Goal: Navigation & Orientation: Find specific page/section

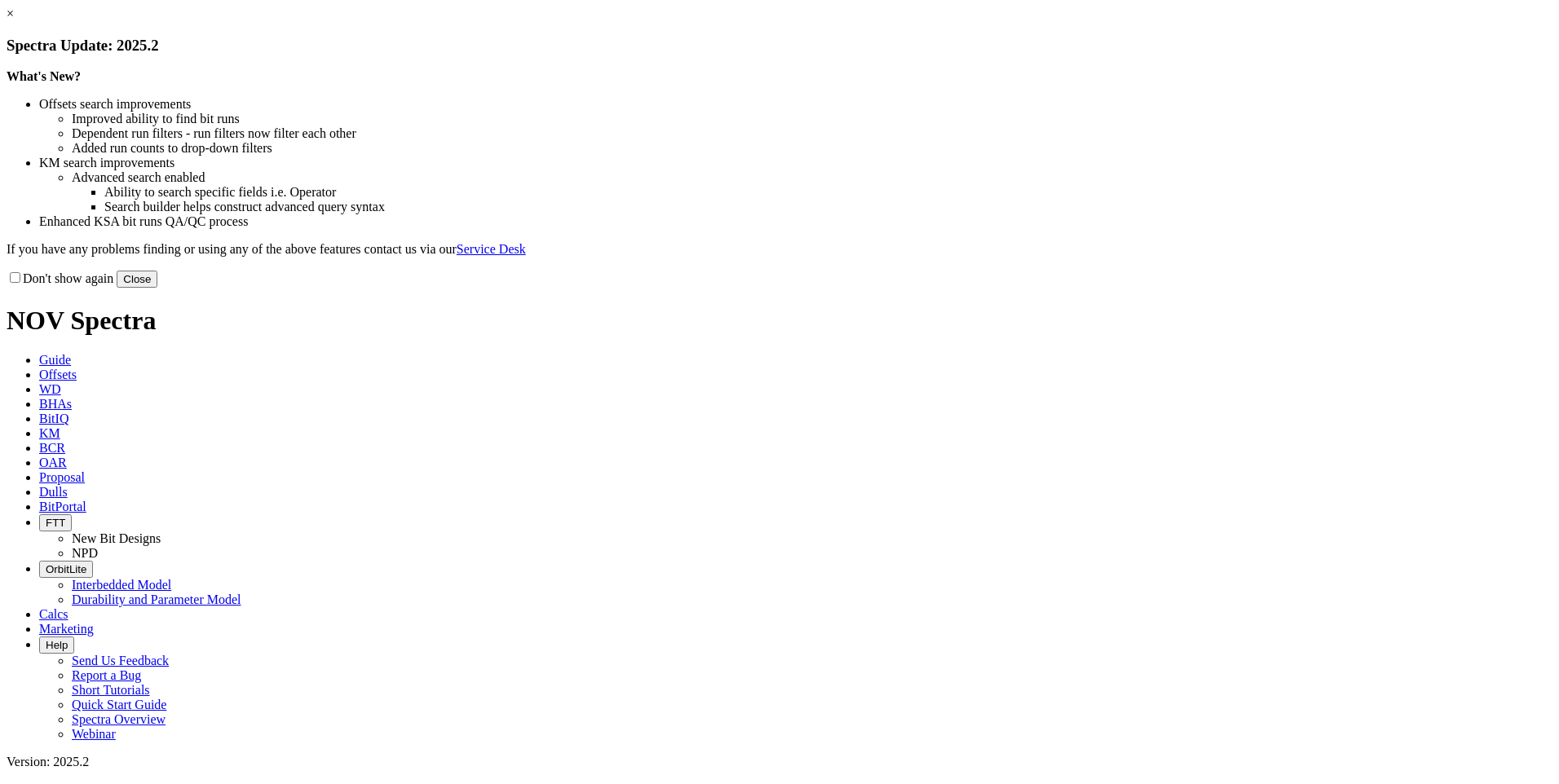
click at [157, 287] on button "Close" at bounding box center [136, 279] width 41 height 17
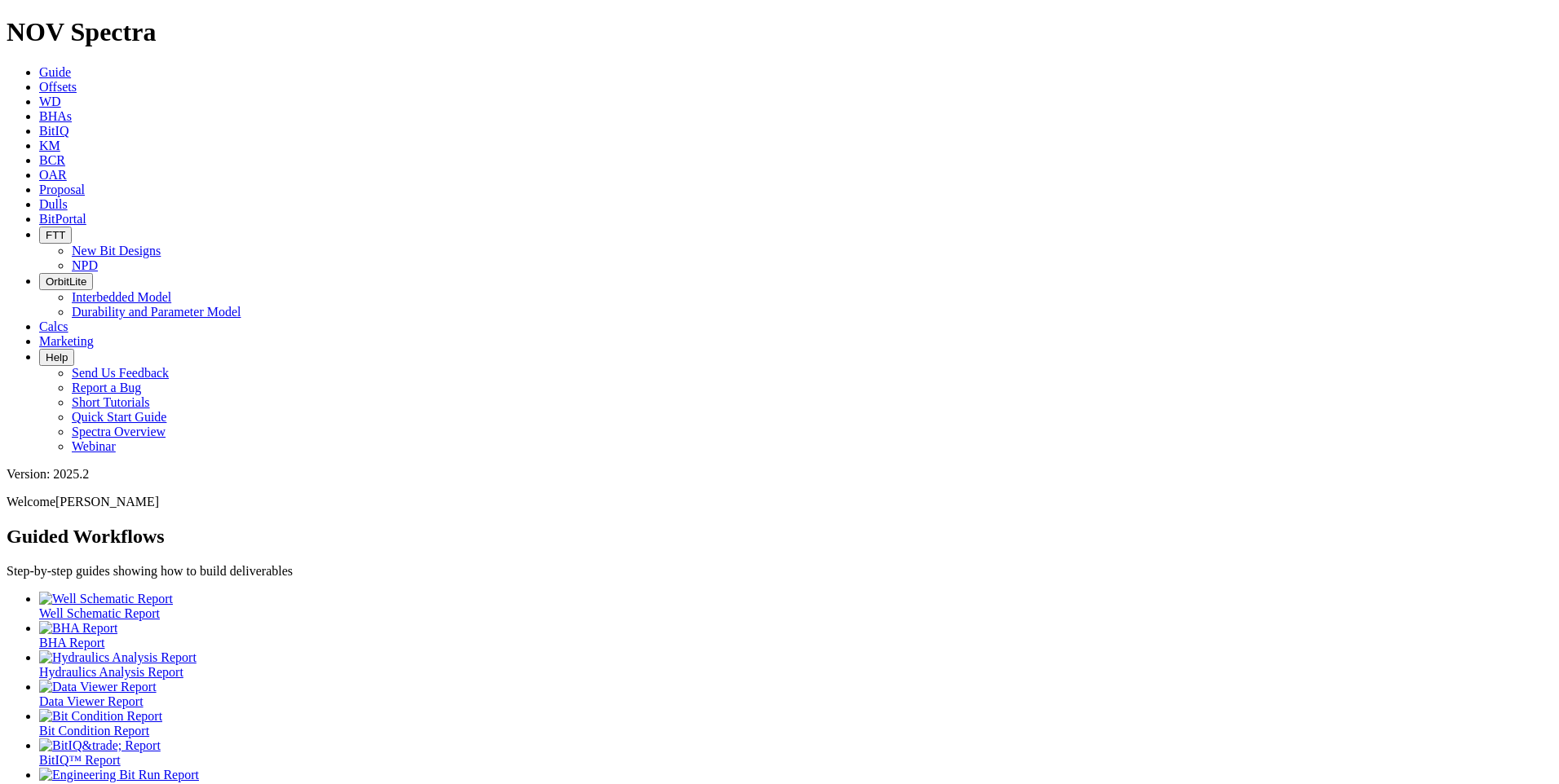
drag, startPoint x: 680, startPoint y: 198, endPoint x: 987, endPoint y: 171, distance: 308.2
click at [987, 591] on ul "Well Schematic Report BHA Report Hydraulics Analysis Report Data Viewer Report …" at bounding box center [780, 693] width 1546 height 205
click at [71, 109] on span "BHAs" at bounding box center [55, 115] width 32 height 14
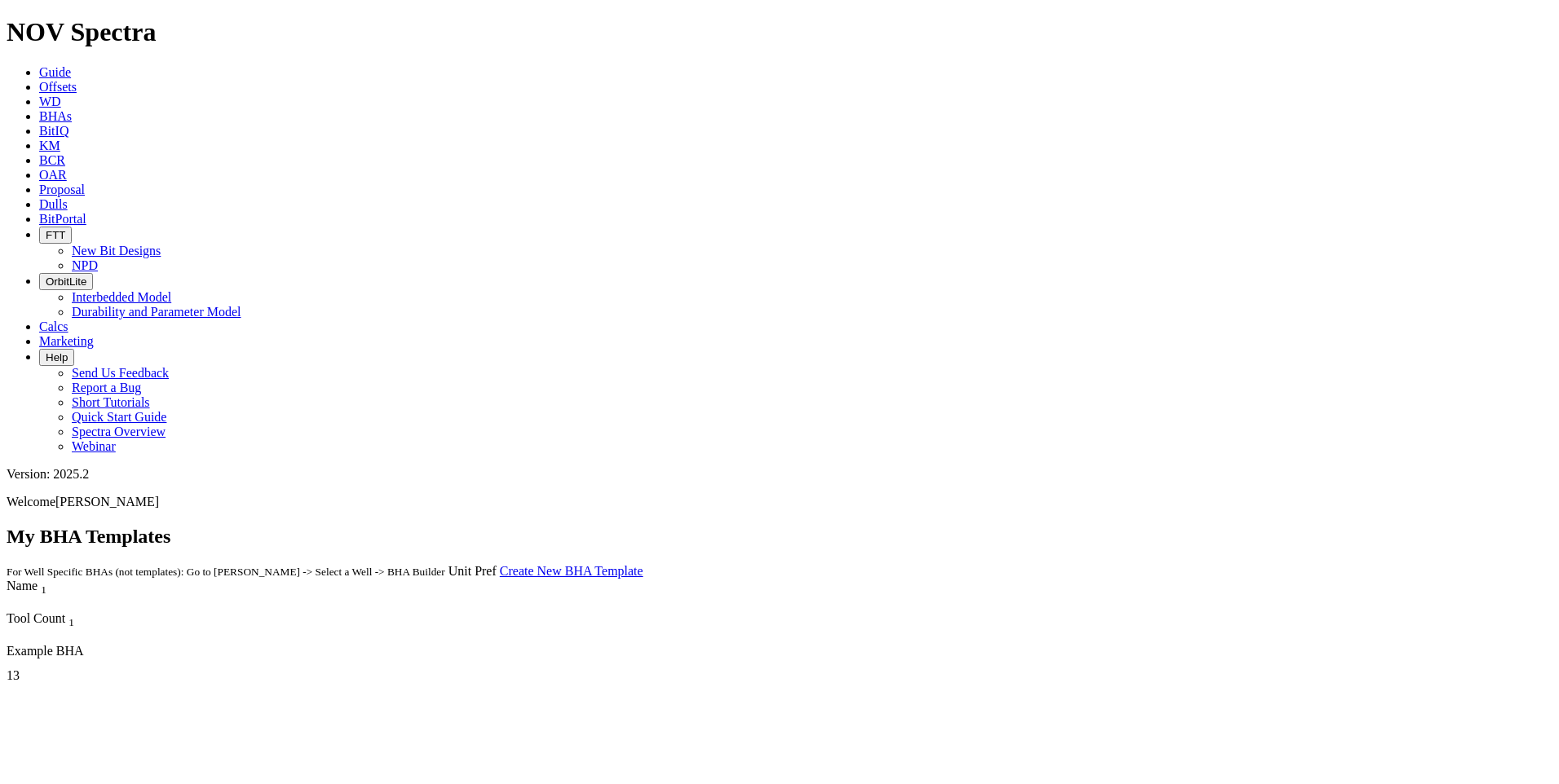
click at [39, 95] on icon at bounding box center [39, 101] width 0 height 14
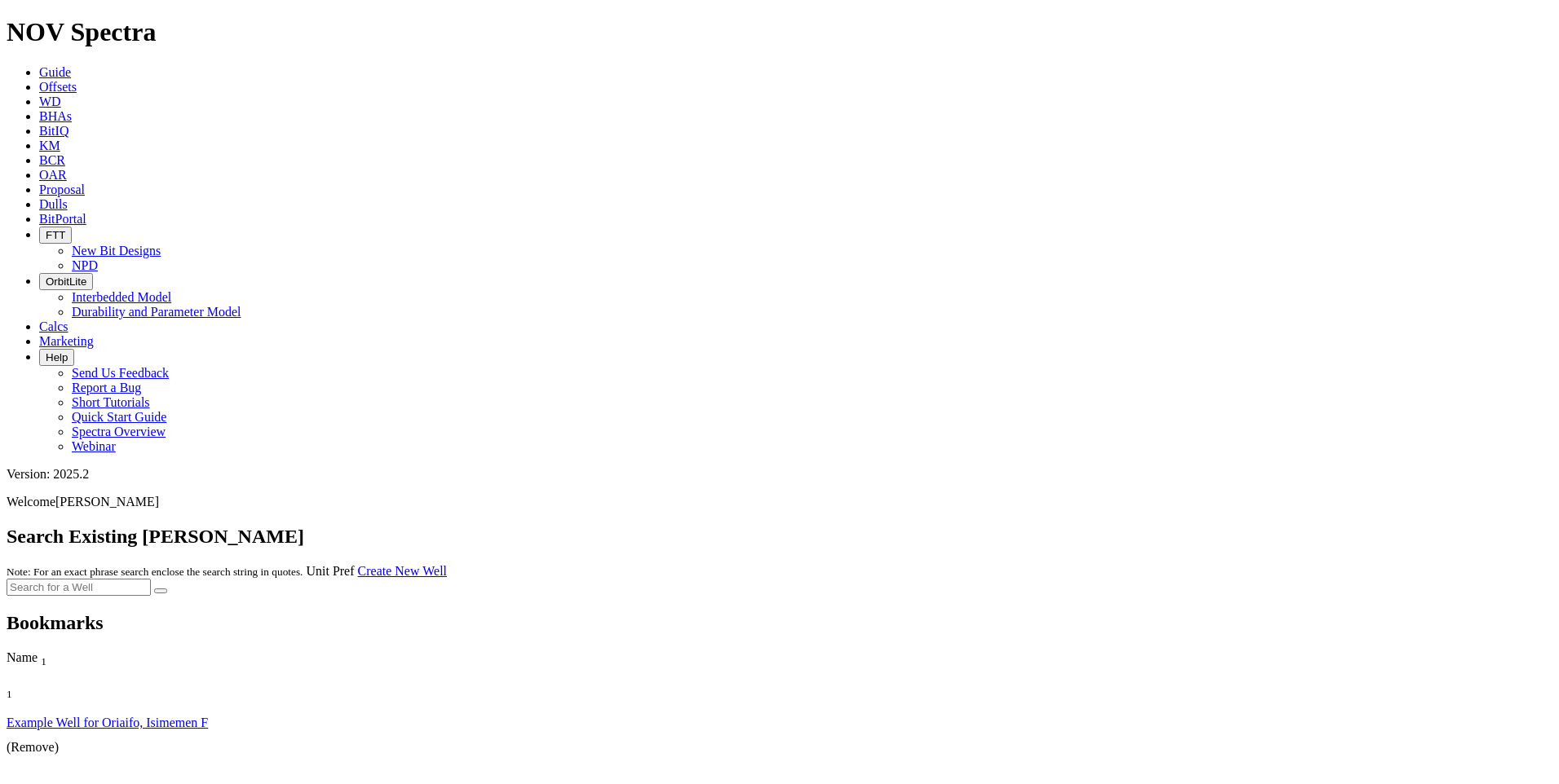
click at [39, 197] on icon at bounding box center [39, 203] width 0 height 14
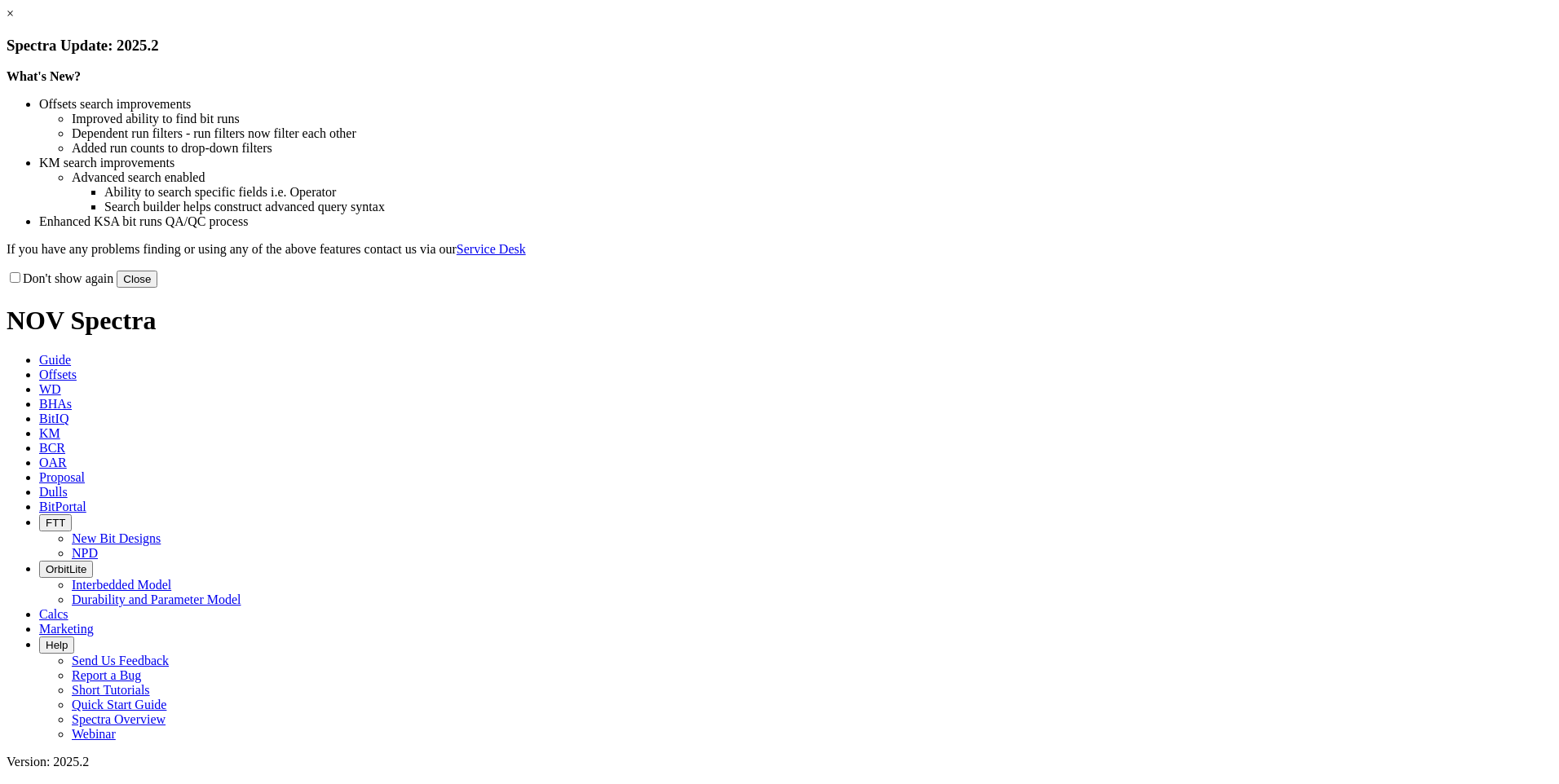
click at [390, 30] on div "× Spectra Update: 2025.2 What's New? Offsets search improvements Improved abili…" at bounding box center [780, 147] width 1546 height 281
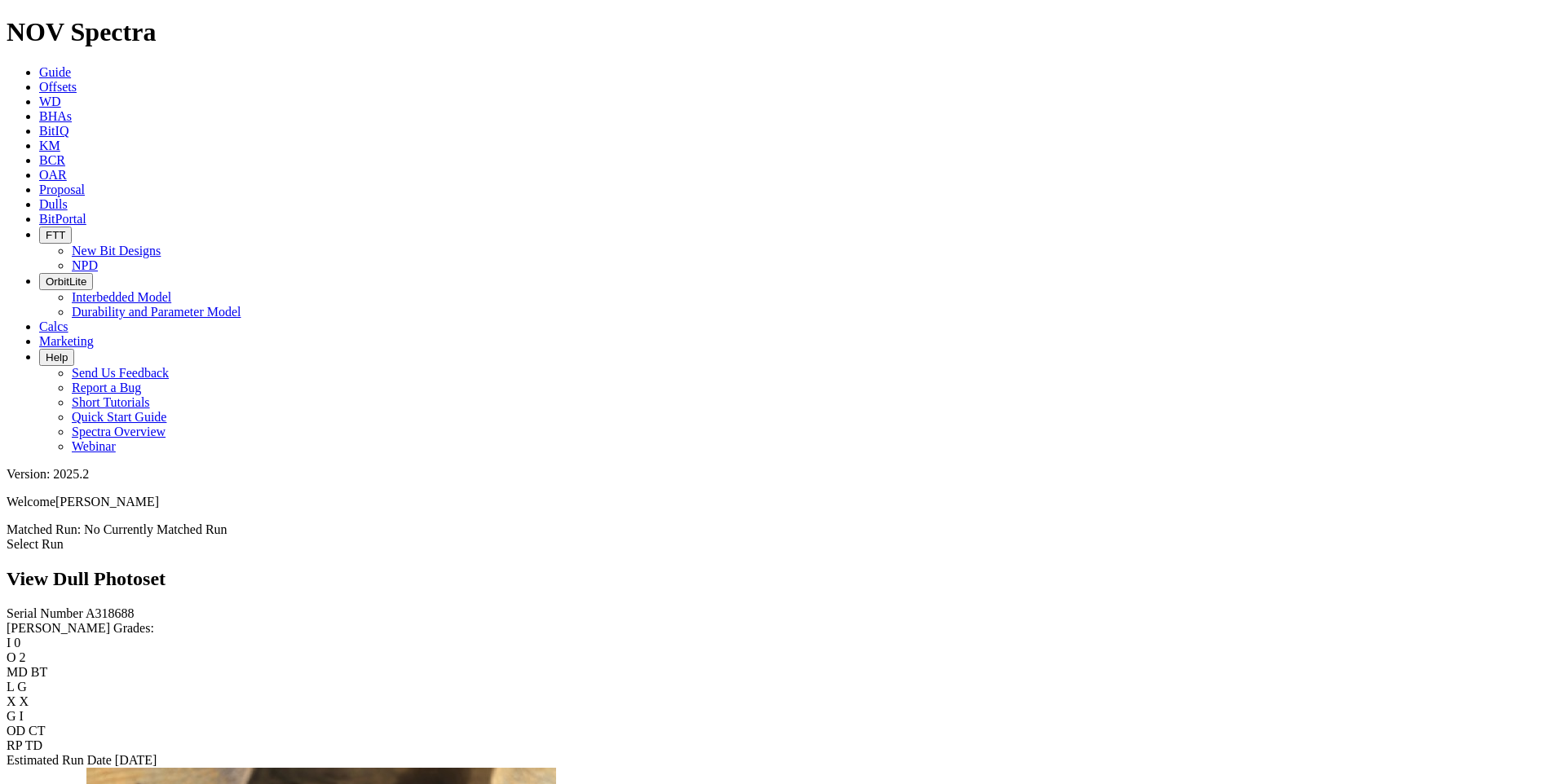
click at [39, 124] on icon at bounding box center [39, 130] width 0 height 14
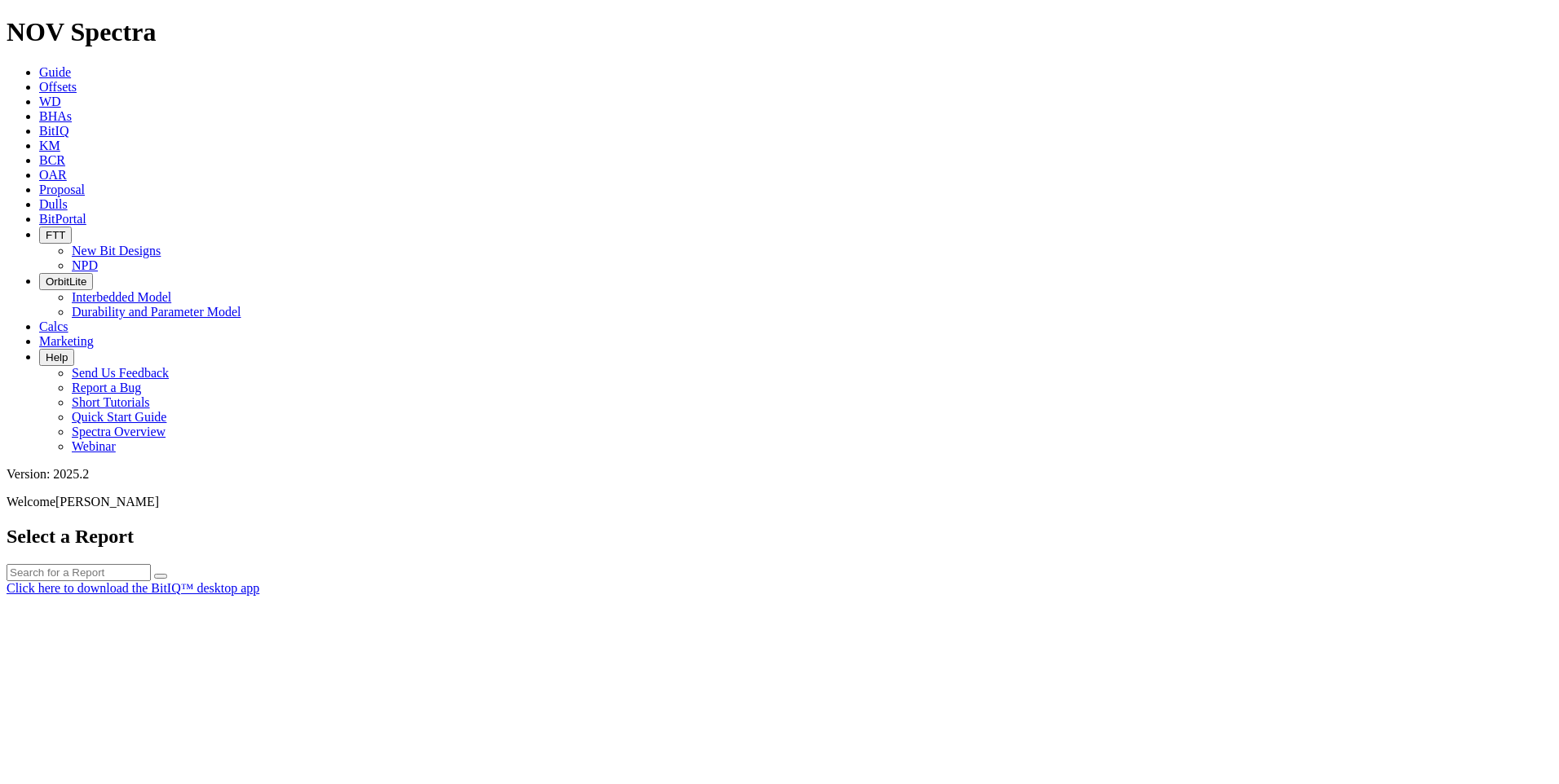
click at [396, 595] on div at bounding box center [780, 595] width 1546 height 0
click at [259, 581] on link "Click here to download the BitIQ™ desktop app" at bounding box center [133, 588] width 253 height 14
click at [120, 22] on h1 "NOV Spectra" at bounding box center [780, 32] width 1546 height 30
click at [71, 65] on span "Guide" at bounding box center [55, 71] width 32 height 14
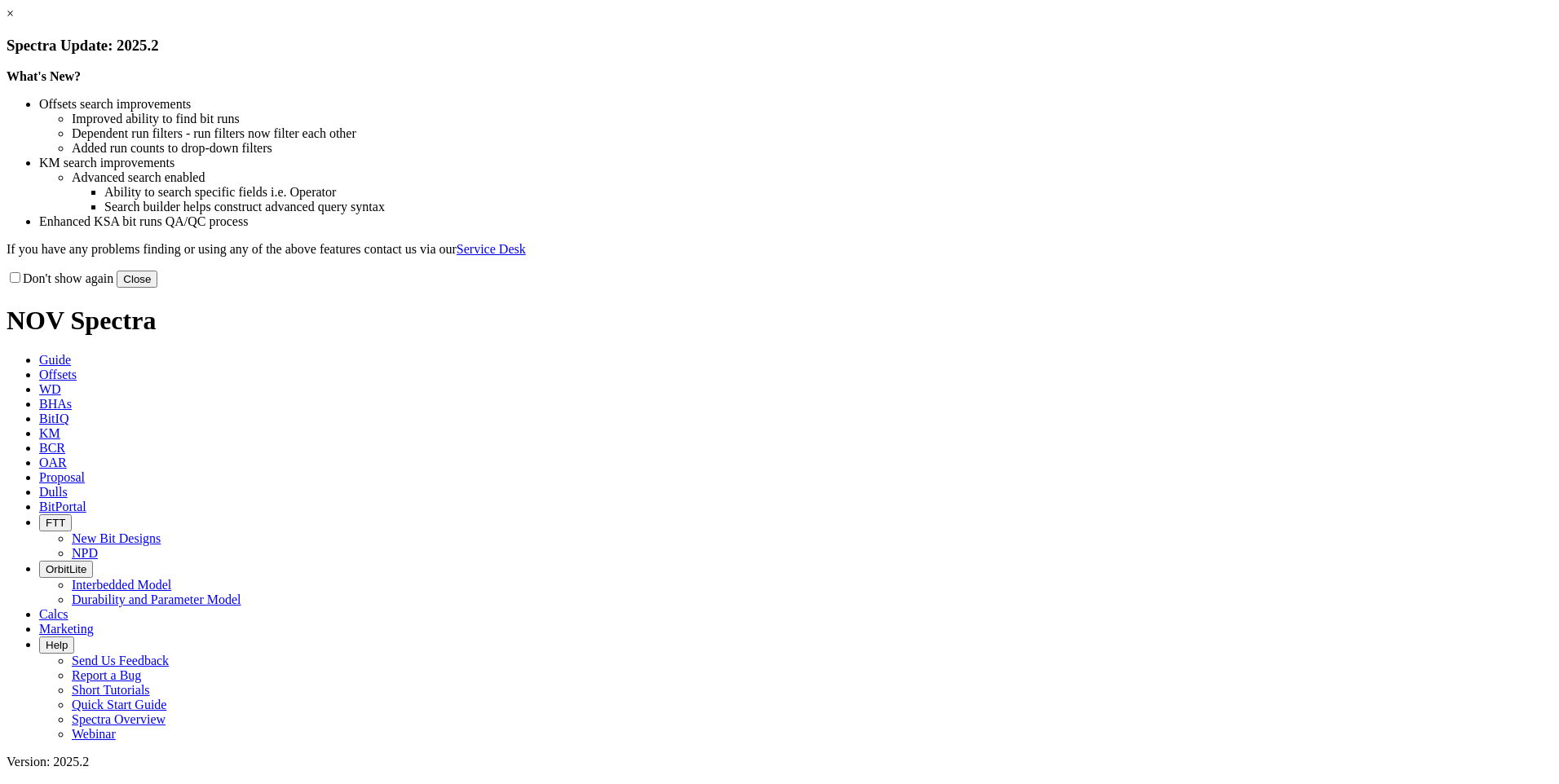
click at [157, 287] on button "Close" at bounding box center [136, 279] width 41 height 17
